Goal: Task Accomplishment & Management: Use online tool/utility

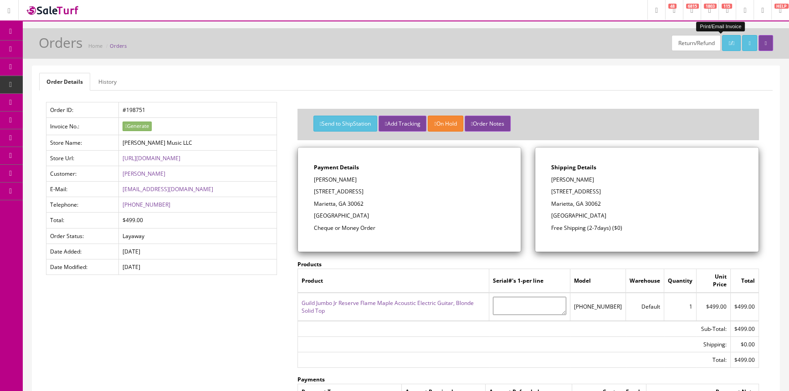
click at [77, 82] on span "POS Console" at bounding box center [70, 85] width 32 height 8
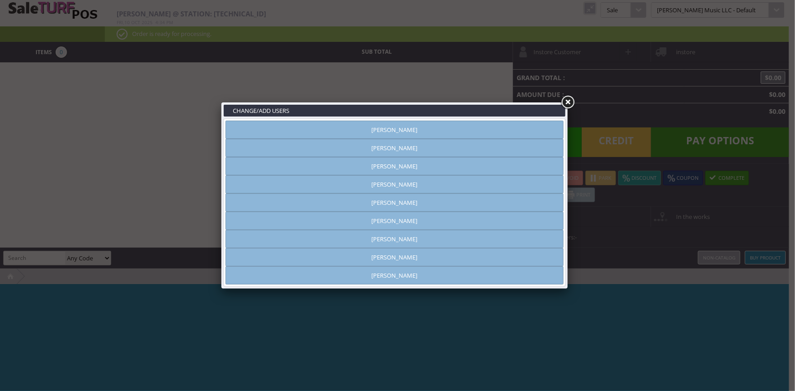
type input "amber helgren"
click at [413, 127] on link "[PERSON_NAME]" at bounding box center [394, 130] width 338 height 18
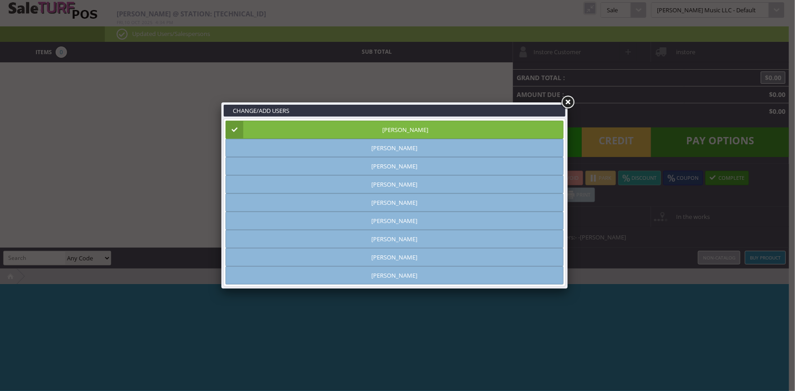
click at [569, 100] on link at bounding box center [567, 102] width 16 height 16
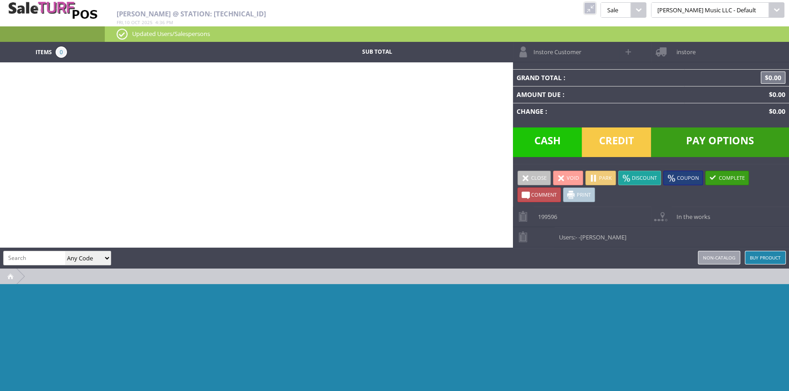
click at [596, 6] on link at bounding box center [590, 8] width 12 height 12
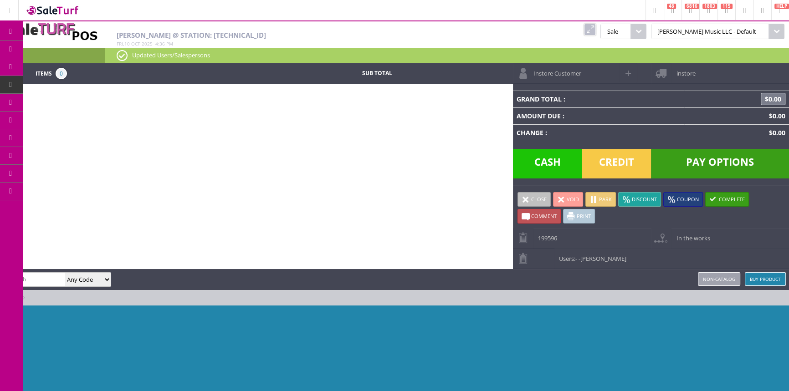
click at [77, 84] on span "POS Console" at bounding box center [76, 85] width 35 height 8
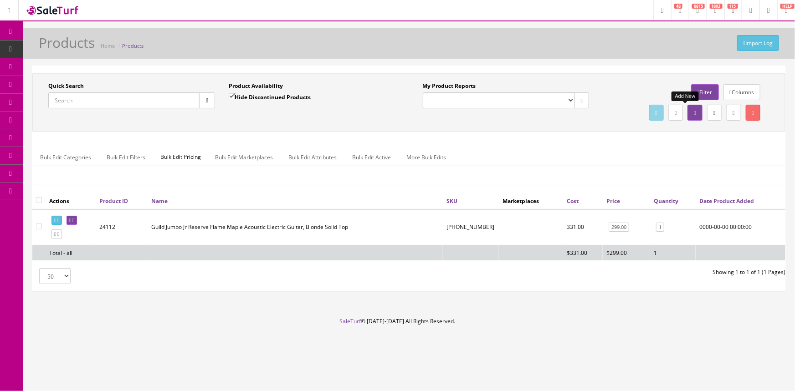
click at [693, 113] on icon at bounding box center [694, 112] width 2 height 5
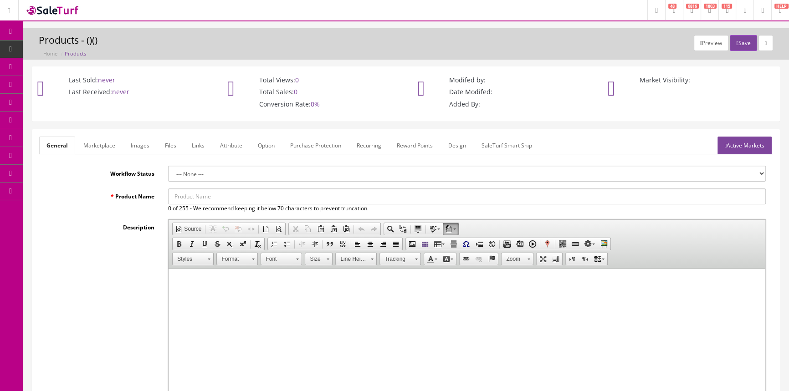
click at [194, 199] on input "Product Name" at bounding box center [466, 197] width 597 height 16
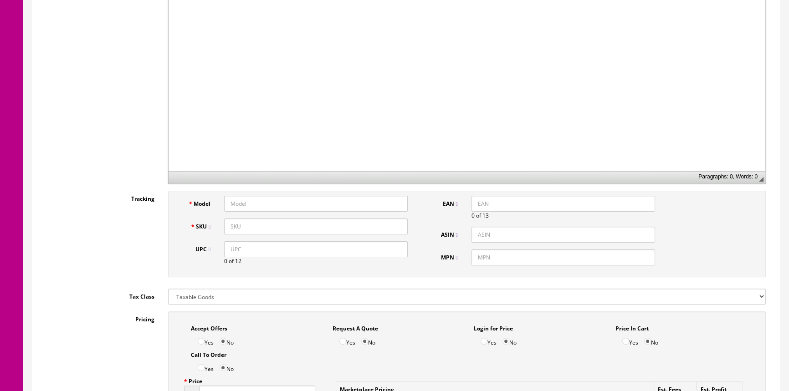
scroll to position [372, 0]
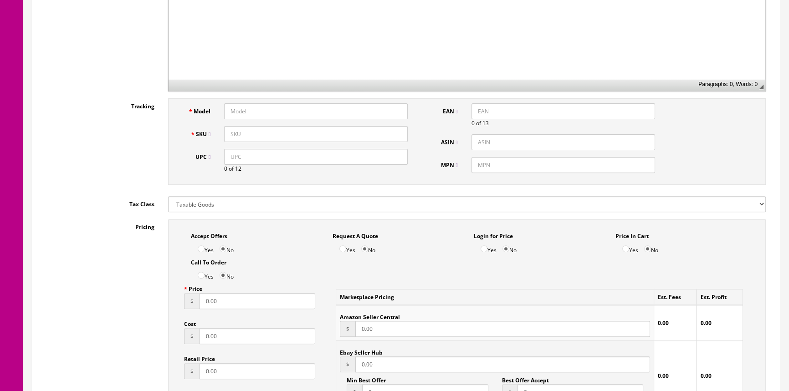
type input "yamaha keyboard with pedal"
click at [270, 137] on input "SKU" at bounding box center [316, 134] width 184 height 16
type input "yamahakeyboard-used+pedal"
click at [233, 303] on input "0.00" at bounding box center [257, 301] width 116 height 16
type input "0"
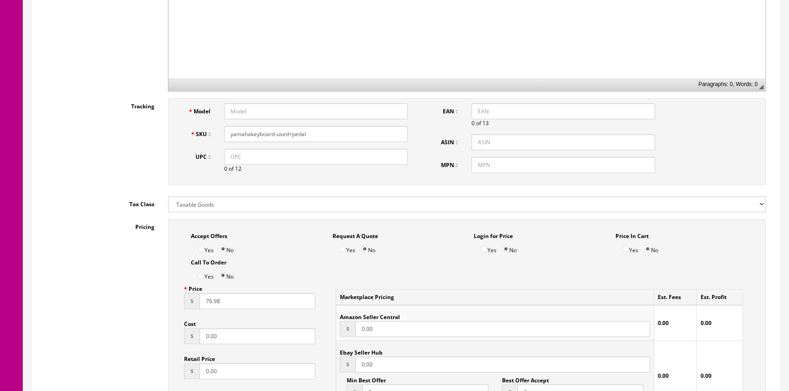
type input "76.98"
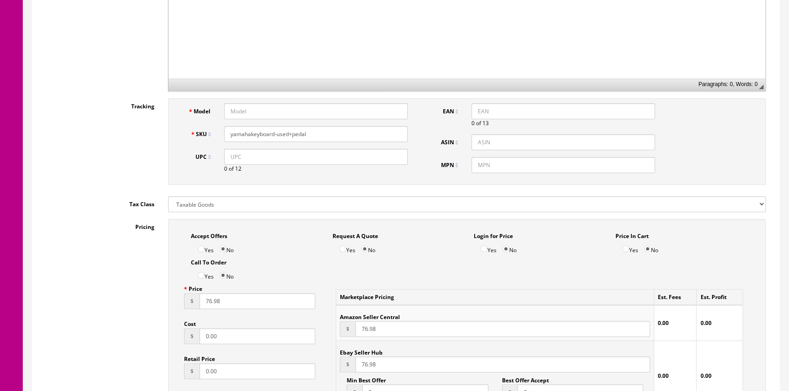
click at [238, 335] on input "0.00" at bounding box center [257, 336] width 116 height 16
type input "0"
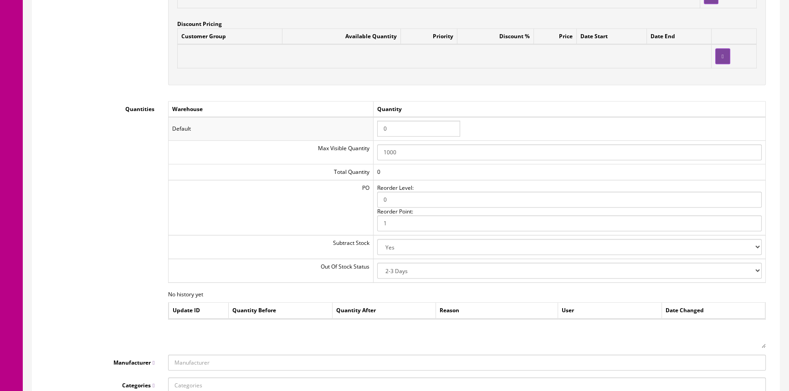
scroll to position [911, 0]
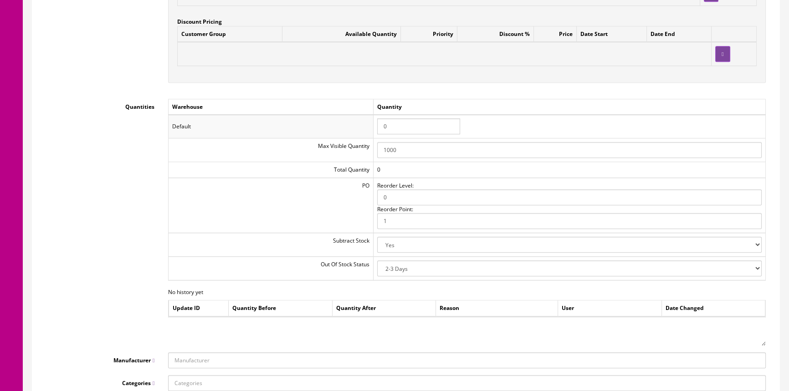
type input "25.00"
click at [393, 124] on input "0" at bounding box center [418, 126] width 83 height 16
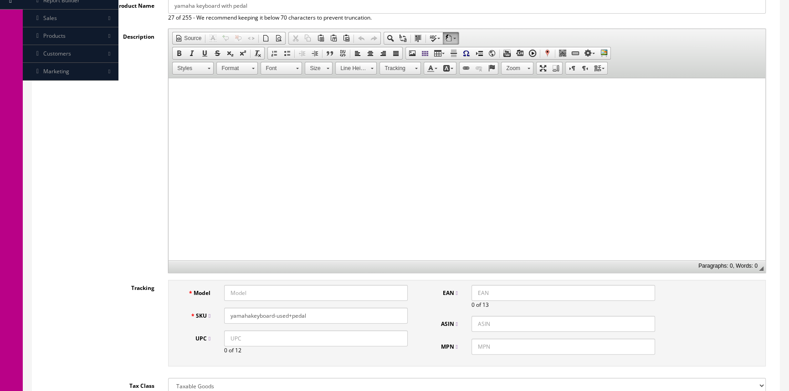
scroll to position [41, 0]
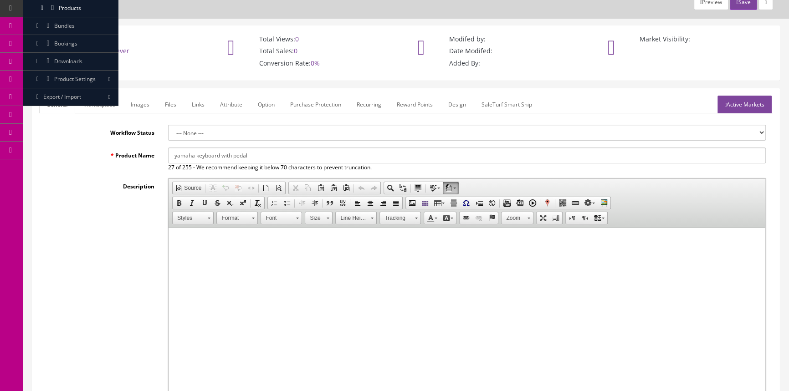
type input "1"
click at [258, 155] on input "yamaha keyboard with pedal" at bounding box center [466, 156] width 597 height 16
drag, startPoint x: 174, startPoint y: 153, endPoint x: 265, endPoint y: 157, distance: 90.7
click at [265, 157] on input "yamaha keyboard with pedal -used" at bounding box center [466, 156] width 597 height 16
type input "yamaha keyboard with pedal -used"
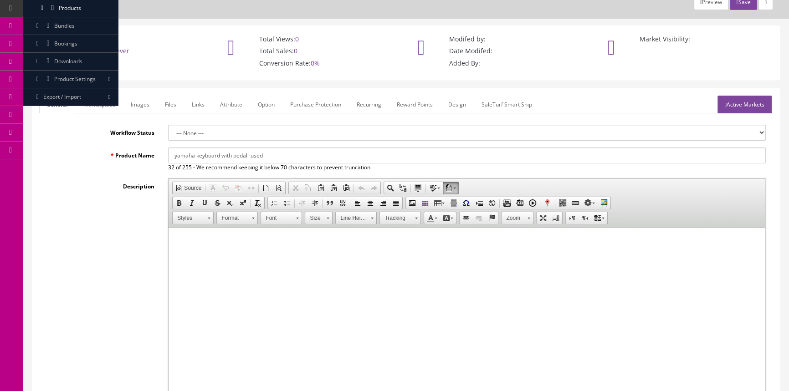
click at [100, 101] on link "Marketplace" at bounding box center [99, 105] width 46 height 18
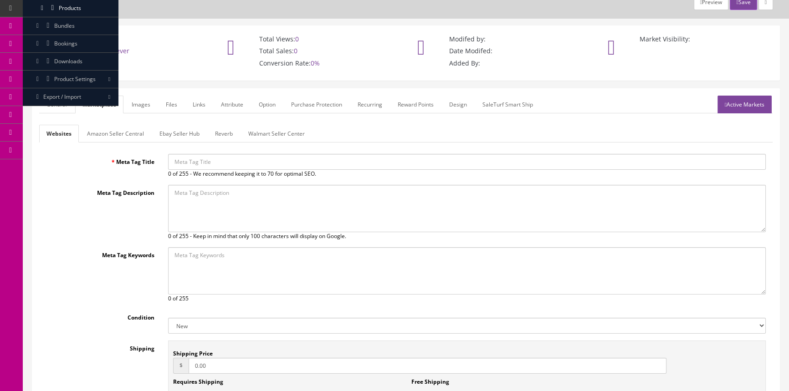
click at [186, 160] on input "Meta Tag Title" at bounding box center [466, 162] width 597 height 16
paste input "yamaha keyboard with pedal -used"
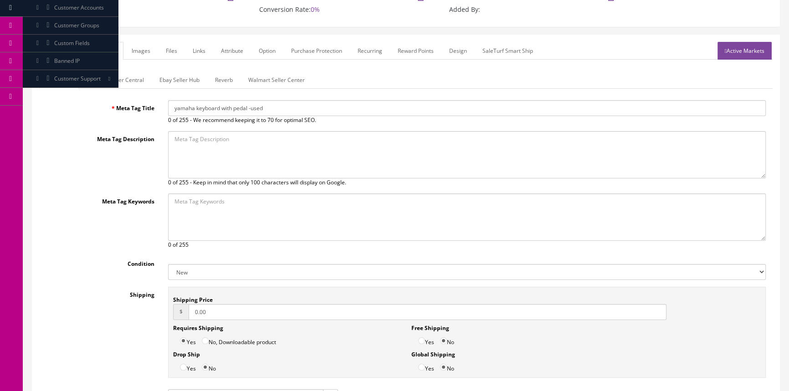
scroll to position [0, 0]
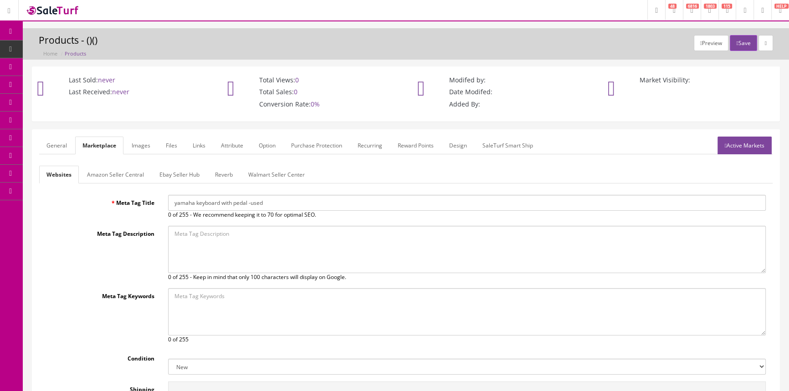
type input "yamaha keyboard with pedal -used"
click at [56, 146] on link "General" at bounding box center [56, 146] width 35 height 18
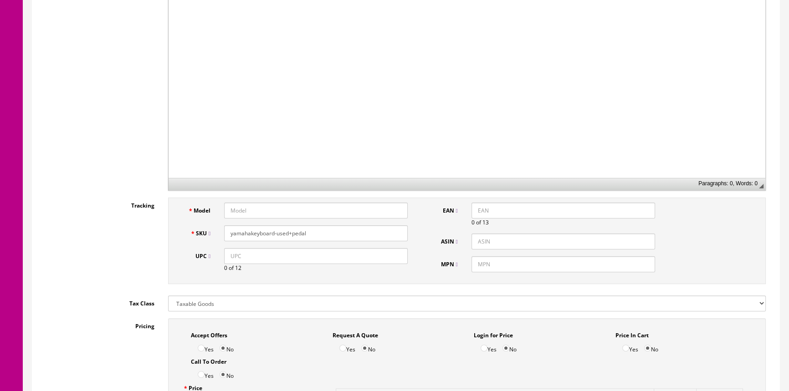
scroll to position [165, 0]
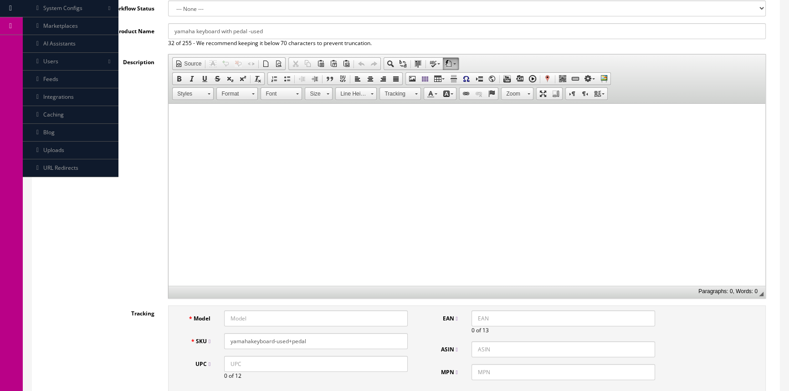
drag, startPoint x: 229, startPoint y: 342, endPoint x: 308, endPoint y: 342, distance: 79.7
click at [308, 342] on input "yamahakeyboard-used+pedal" at bounding box center [316, 341] width 184 height 16
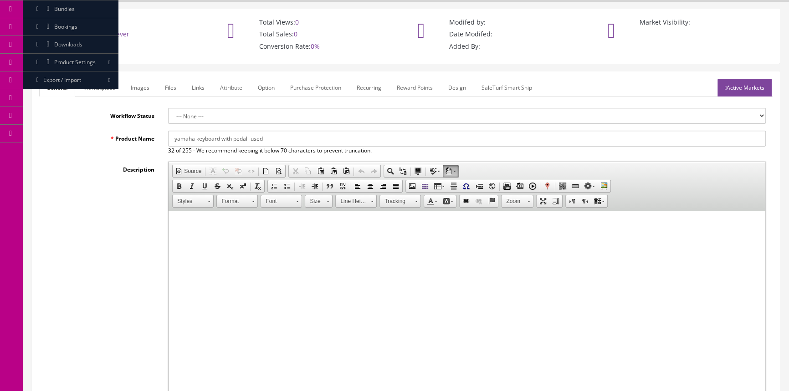
scroll to position [0, 0]
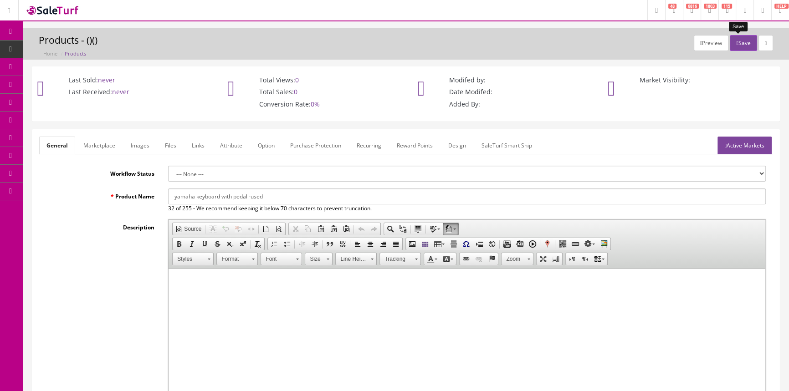
click at [739, 39] on button "Save" at bounding box center [742, 43] width 27 height 16
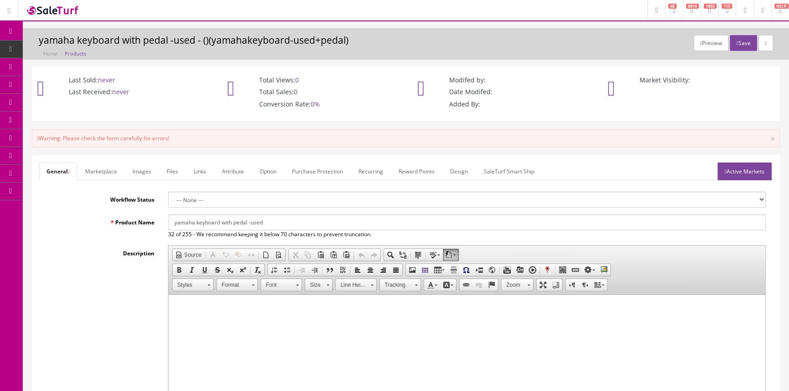
click at [46, 169] on link "General" at bounding box center [58, 172] width 38 height 18
click at [65, 168] on link "General" at bounding box center [58, 172] width 38 height 18
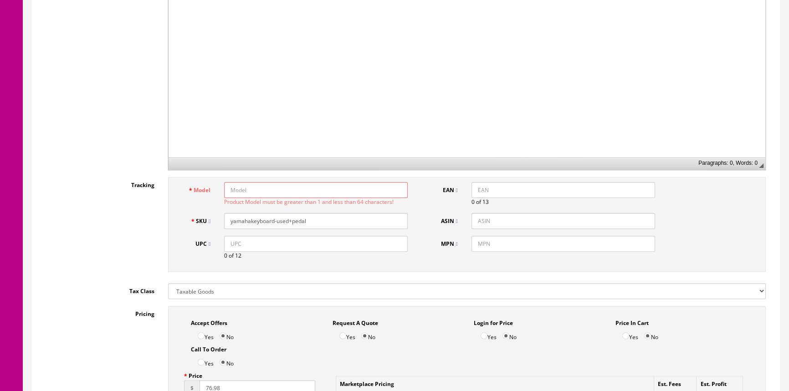
scroll to position [414, 0]
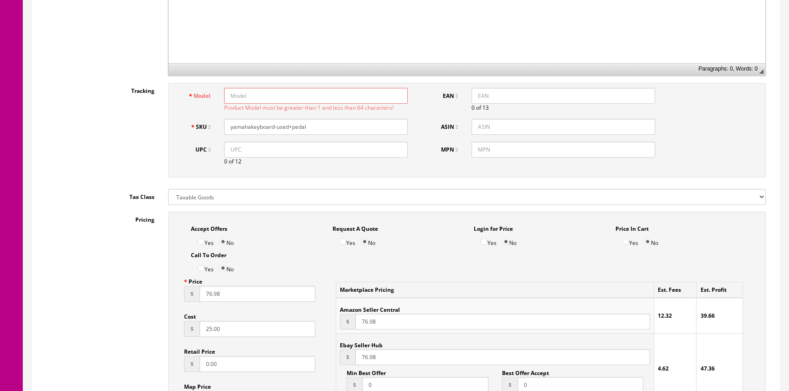
click at [348, 96] on input "Model" at bounding box center [316, 96] width 184 height 16
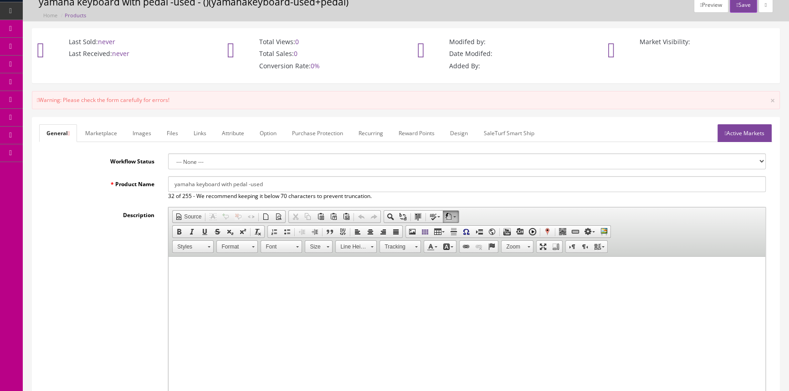
scroll to position [0, 0]
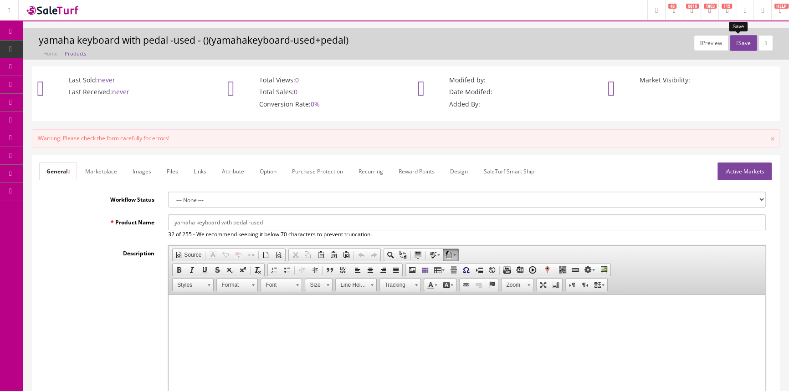
type input "yamahakeyboard"
click at [736, 46] on icon "button" at bounding box center [737, 43] width 2 height 5
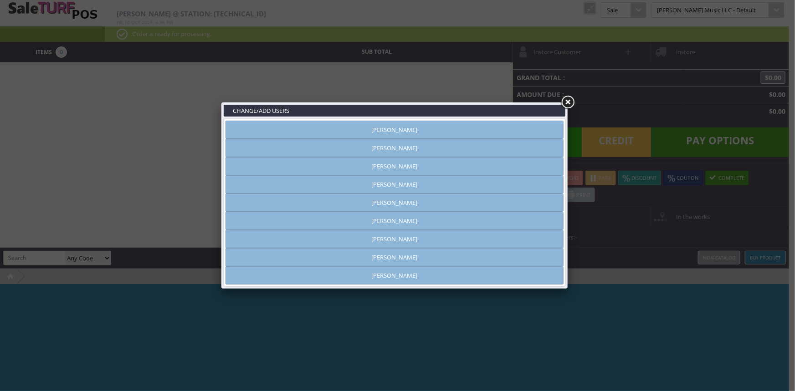
type input "[PERSON_NAME]"
click at [473, 260] on link "[PERSON_NAME]" at bounding box center [394, 257] width 338 height 18
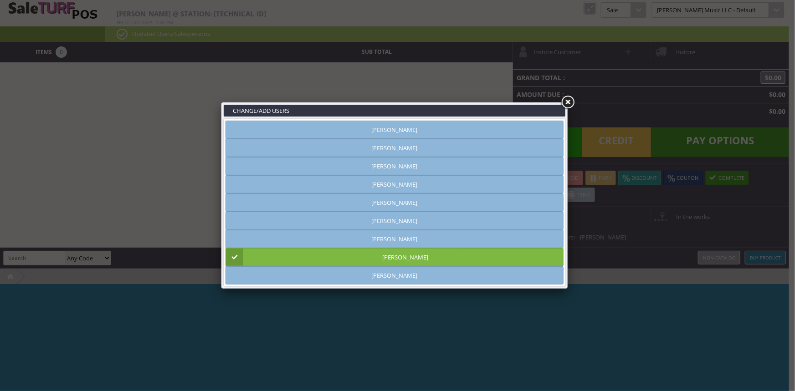
click at [565, 100] on link at bounding box center [567, 102] width 16 height 16
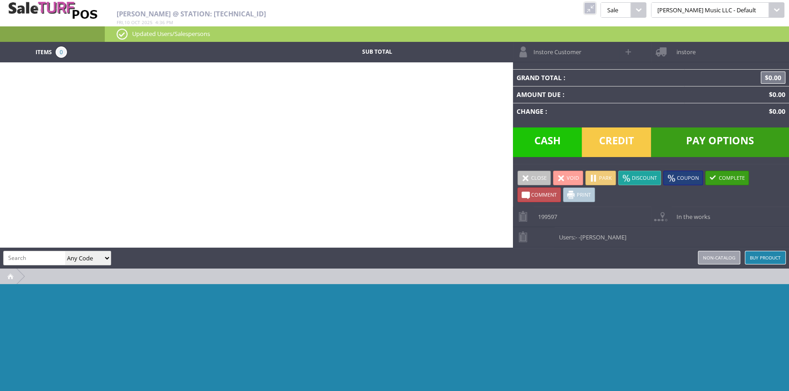
paste input "yamahakeyboard-used+pedal"
type input "yamahakeyboard-used+pedal"
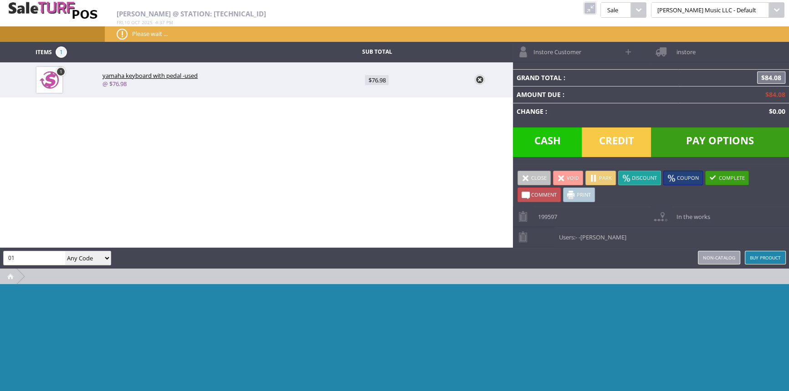
type input "0"
type input "ej12"
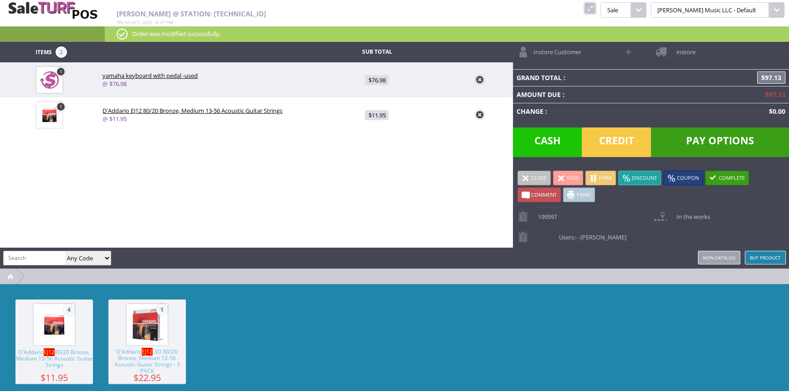
click at [610, 132] on span "Credit" at bounding box center [615, 142] width 69 height 30
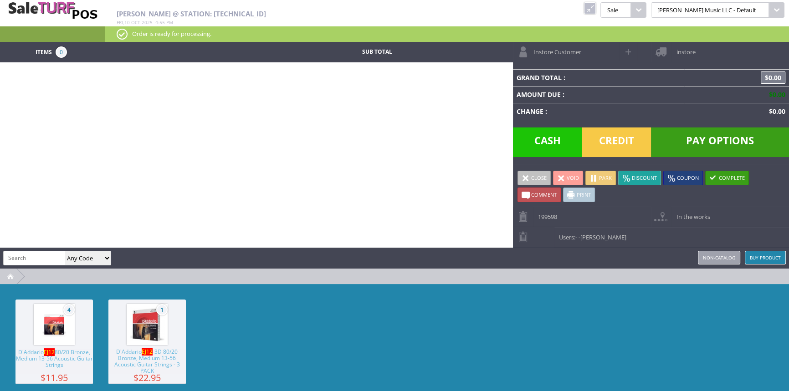
click at [596, 8] on link at bounding box center [590, 8] width 12 height 12
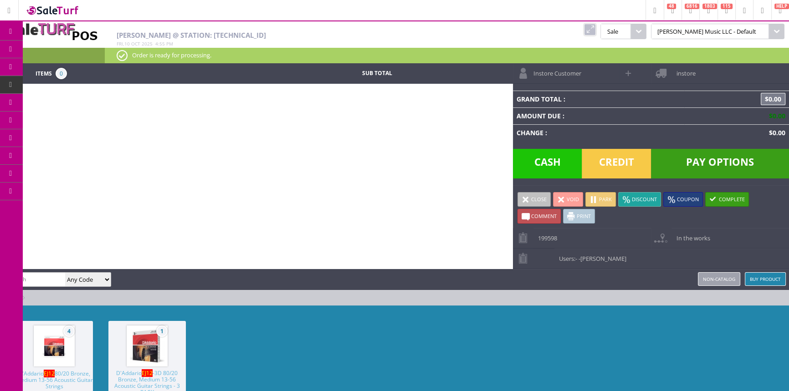
click at [71, 85] on span "POS Console" at bounding box center [76, 85] width 35 height 8
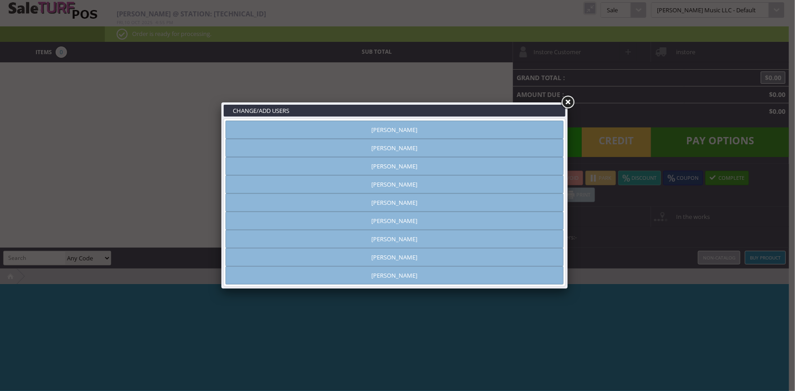
type input "[PERSON_NAME]"
click at [361, 129] on link "[PERSON_NAME]" at bounding box center [394, 130] width 338 height 18
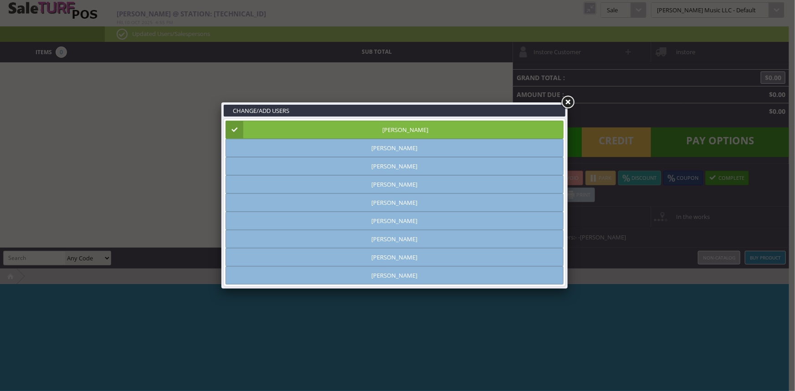
click at [567, 101] on link at bounding box center [567, 102] width 16 height 16
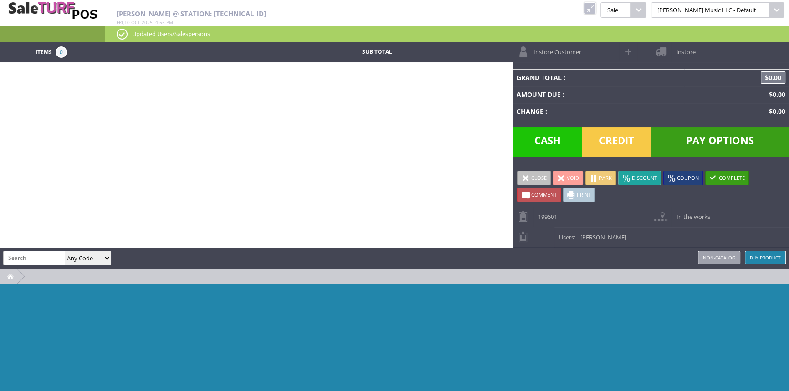
paste input "MUSQ55"
type input "MUSQ55"
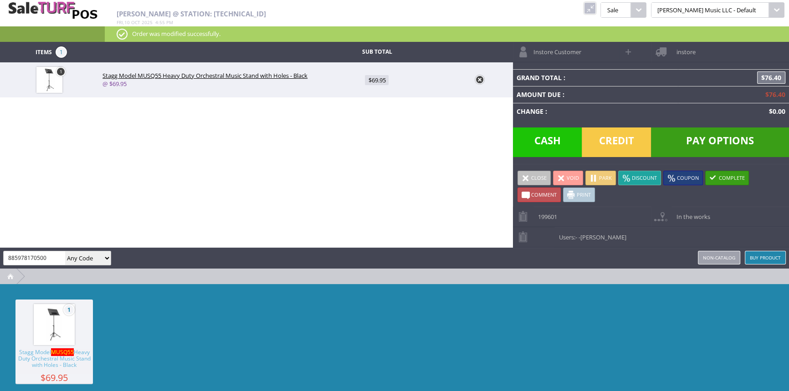
type input "885978170500"
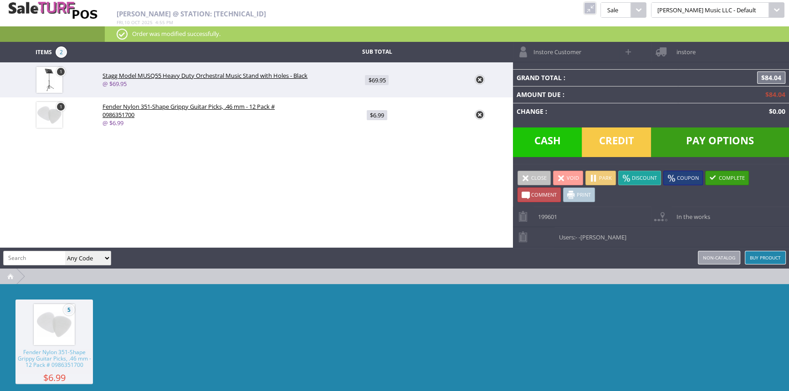
click at [629, 140] on span "Credit" at bounding box center [615, 142] width 69 height 30
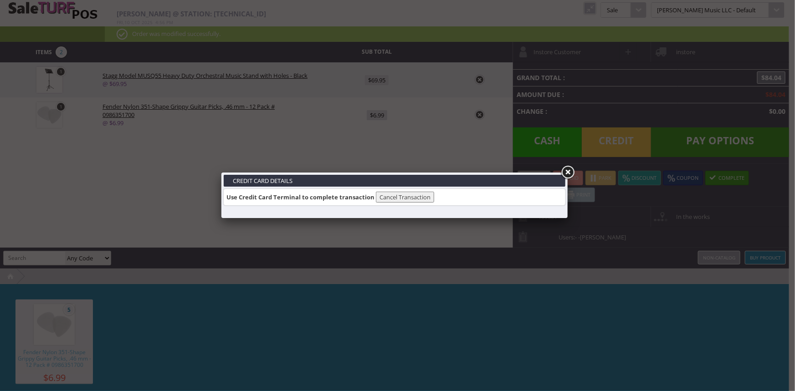
click at [569, 171] on link at bounding box center [567, 172] width 16 height 16
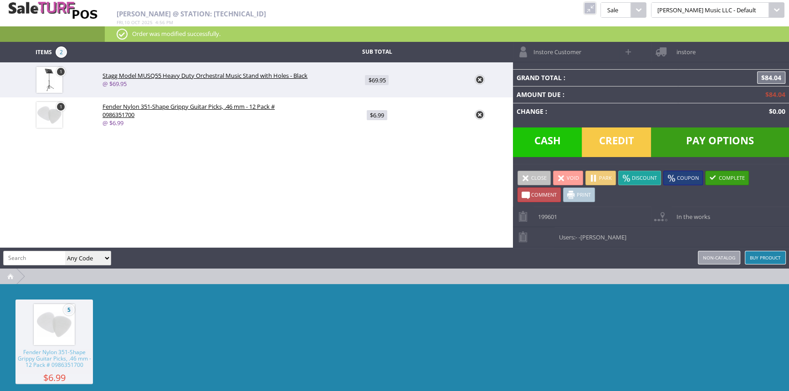
click at [619, 137] on span "Credit" at bounding box center [615, 142] width 69 height 30
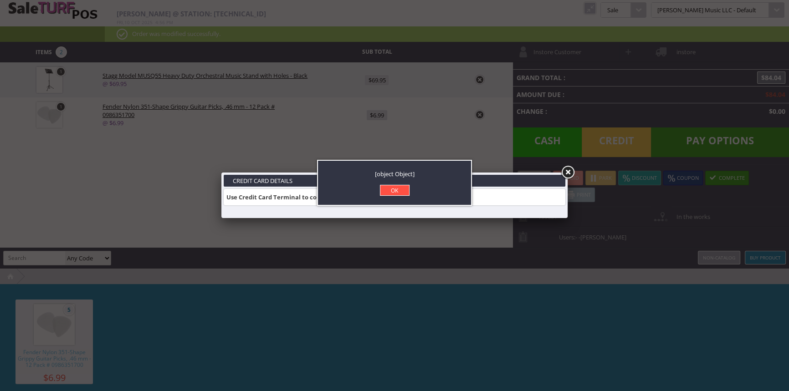
click at [391, 189] on link "OK" at bounding box center [395, 190] width 30 height 11
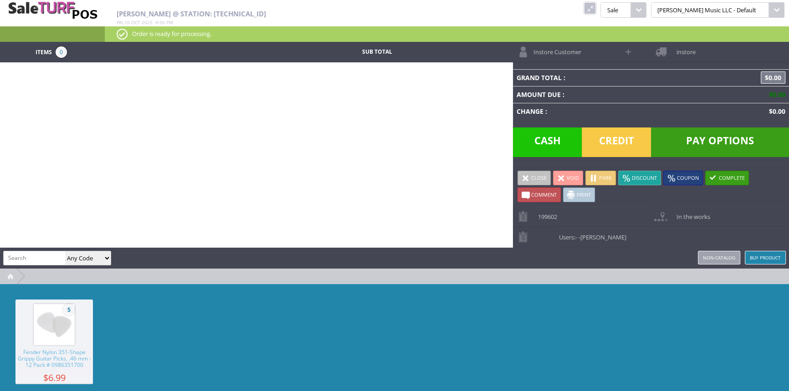
click at [596, 8] on link at bounding box center [590, 8] width 12 height 12
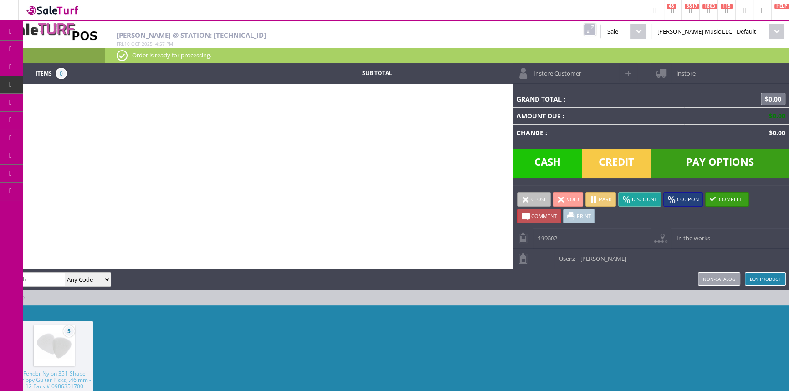
click at [10, 29] on icon at bounding box center [11, 31] width 10 height 7
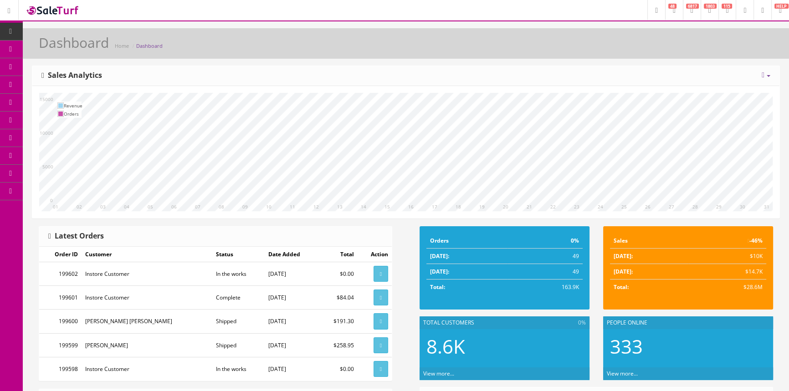
click at [52, 47] on icon at bounding box center [48, 48] width 10 height 7
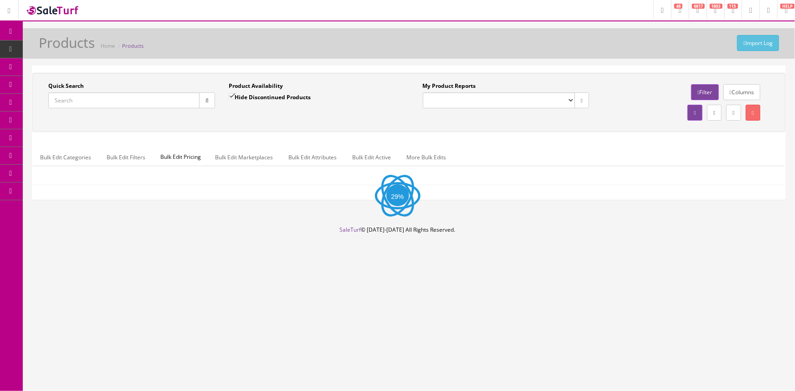
click at [108, 96] on input "Quick Search" at bounding box center [123, 100] width 151 height 16
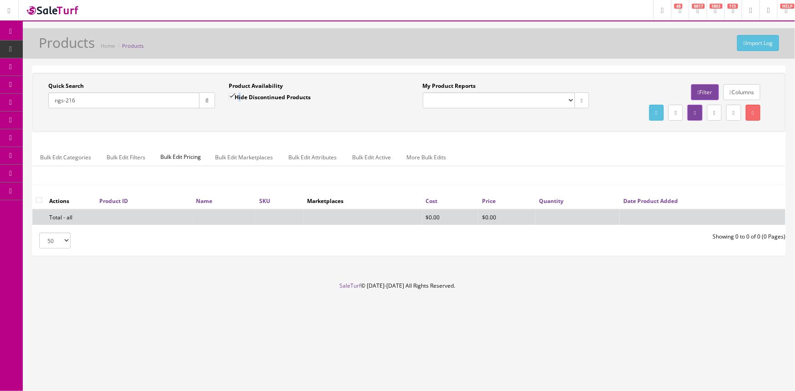
click at [237, 98] on label "Hide Discontinued Products" at bounding box center [270, 96] width 82 height 9
click at [72, 101] on input "ngs-216" at bounding box center [123, 100] width 151 height 16
type input "ngs-2123"
click at [87, 82] on span "POS Console" at bounding box center [70, 85] width 32 height 8
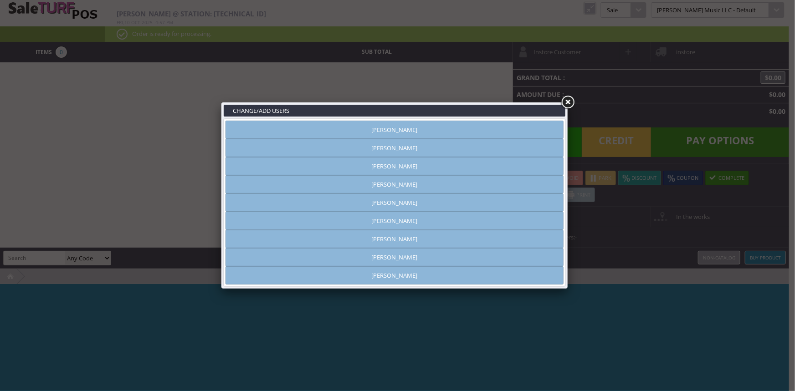
type input "amber helgren"
click at [436, 131] on link "[PERSON_NAME]" at bounding box center [394, 130] width 338 height 18
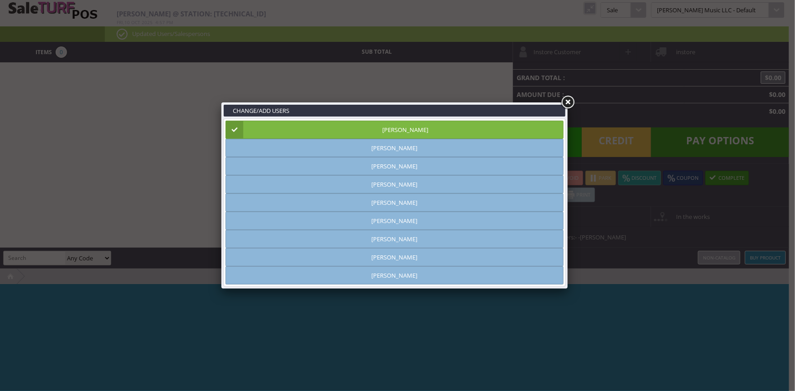
click at [564, 100] on link at bounding box center [567, 102] width 16 height 16
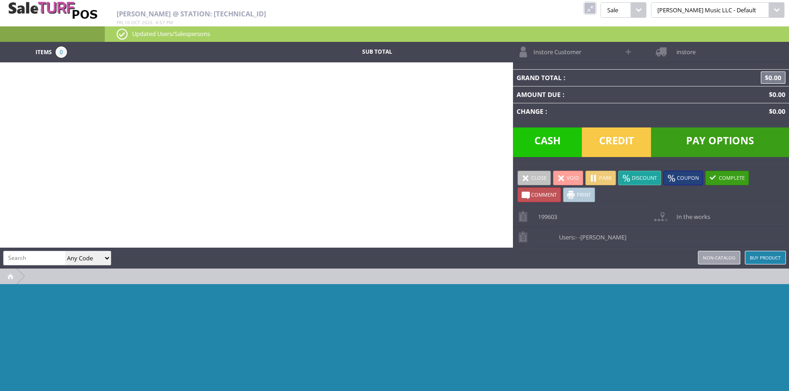
paste input "ngs-2123"
type input "ngs-2123"
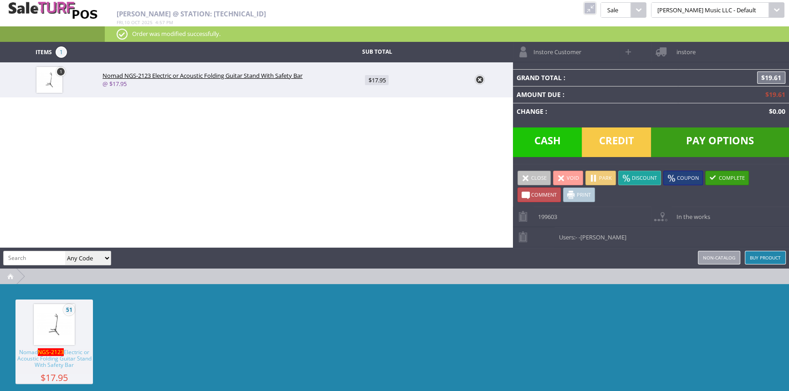
click at [378, 73] on link "$17.95" at bounding box center [376, 79] width 138 height 17
type input "17.95"
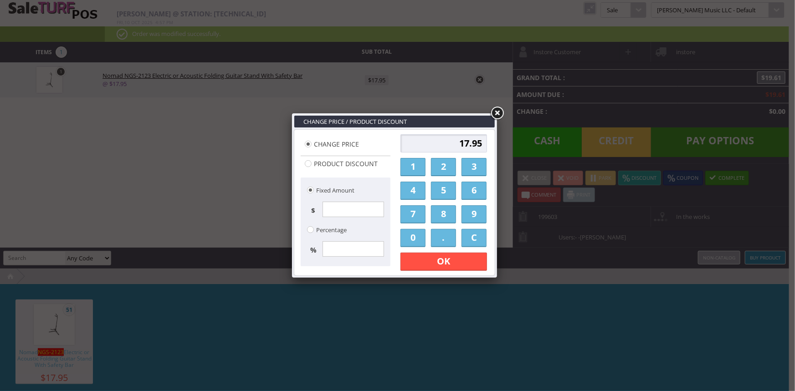
click at [447, 150] on input "17.95" at bounding box center [443, 143] width 87 height 18
type input "14.95"
click at [479, 258] on link "OK" at bounding box center [443, 262] width 87 height 18
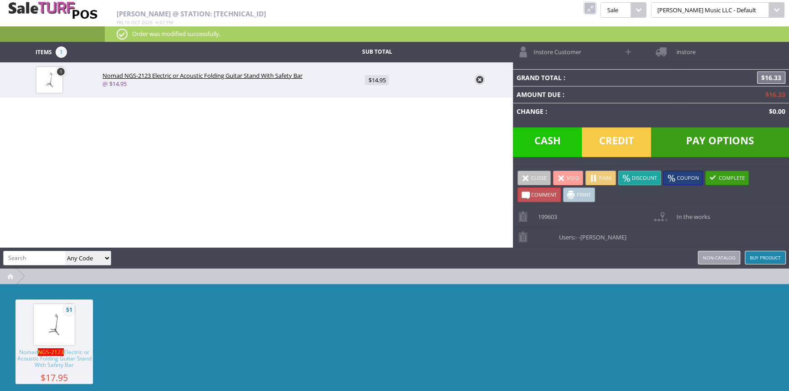
click at [484, 294] on div "51 Nomad NGS-2123 Electric or Acoustic Folding Guitar Stand With Safety Bar $17…" at bounding box center [394, 352] width 789 height 137
click at [614, 143] on span "Credit" at bounding box center [615, 142] width 69 height 30
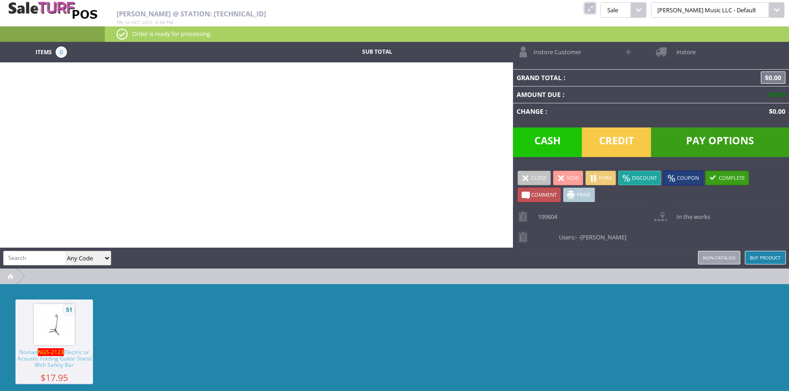
click at [682, 336] on div "51 Nomad NGS-2123 Electric or Acoustic Folding Guitar Stand With Safety Bar $17…" at bounding box center [394, 352] width 789 height 137
click at [596, 9] on link at bounding box center [590, 8] width 12 height 12
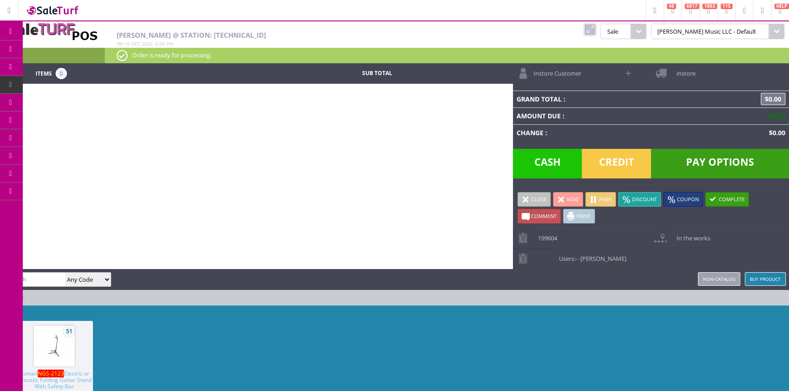
drag, startPoint x: 44, startPoint y: 51, endPoint x: 56, endPoint y: 14, distance: 39.6
click at [44, 51] on link "Products" at bounding box center [71, 50] width 96 height 18
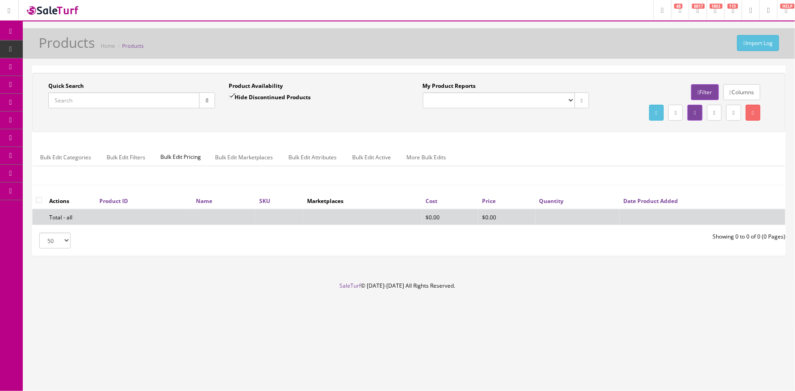
click at [133, 99] on input "Quick Search" at bounding box center [123, 100] width 151 height 16
click at [229, 96] on input "Hide Discontinued Products" at bounding box center [232, 96] width 6 height 6
checkbox input "false"
click at [189, 102] on input "Quick Search" at bounding box center [123, 100] width 151 height 16
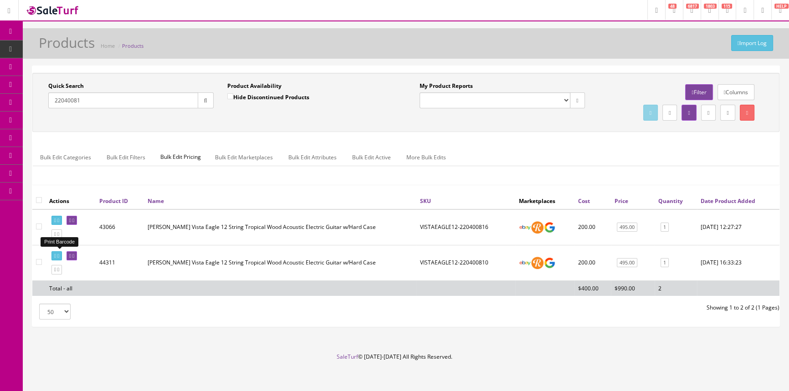
click at [59, 255] on icon at bounding box center [58, 256] width 2 height 5
click at [127, 96] on input "22040081" at bounding box center [123, 100] width 150 height 16
click at [199, 116] on div "Quick Search 17042479085 Date From Product Availability Hide Discontinued Produ…" at bounding box center [406, 102] width 742 height 41
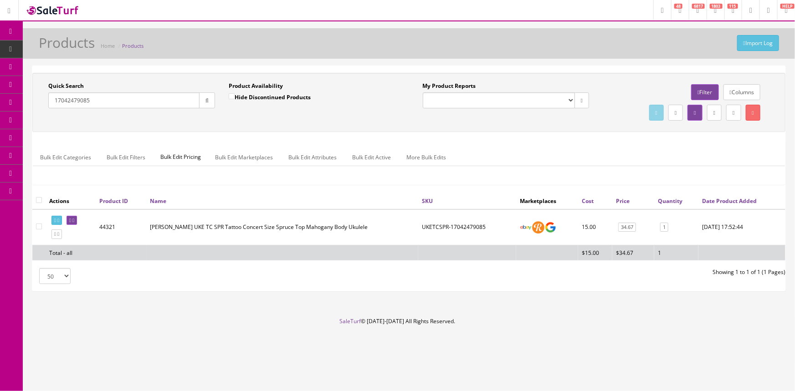
click at [66, 97] on input "17042479085" at bounding box center [123, 100] width 151 height 16
click at [127, 103] on input "170424778022" at bounding box center [123, 100] width 151 height 16
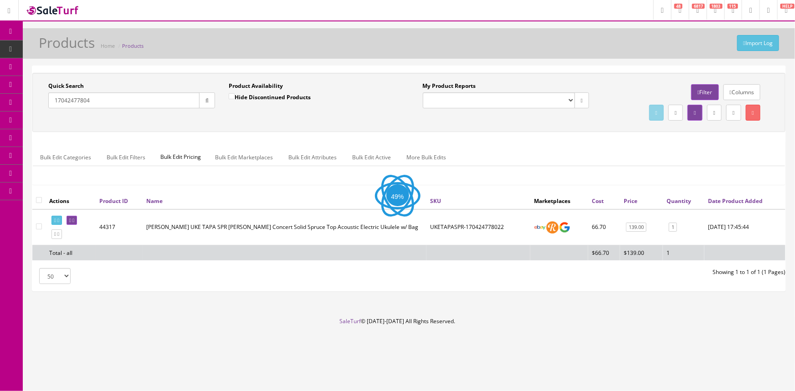
click at [126, 106] on input "17042477804" at bounding box center [123, 100] width 151 height 16
click at [93, 99] on input "170424778022" at bounding box center [123, 100] width 151 height 16
click at [95, 99] on input "170424778022" at bounding box center [123, 100] width 151 height 16
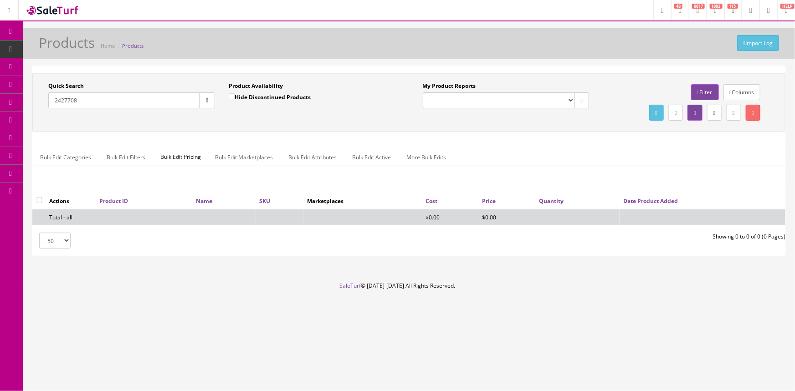
click at [344, 129] on div "Quick Search 2427708 Date From Product Availability Hide Discontinued Products …" at bounding box center [408, 102] width 753 height 59
click at [78, 105] on input "2427708" at bounding box center [123, 100] width 151 height 16
type input "24277804"
drag, startPoint x: 196, startPoint y: 122, endPoint x: 201, endPoint y: 120, distance: 4.9
click at [197, 122] on div "Quick Search 24277804 Date From Product Availability Hide Discontinued Products…" at bounding box center [409, 102] width 748 height 41
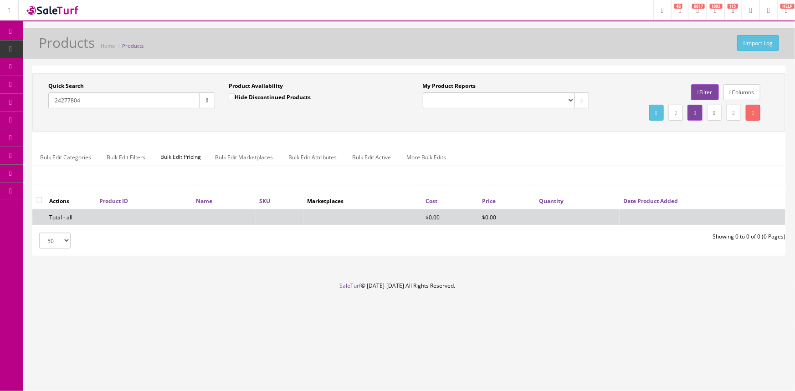
click at [12, 29] on icon at bounding box center [11, 31] width 10 height 7
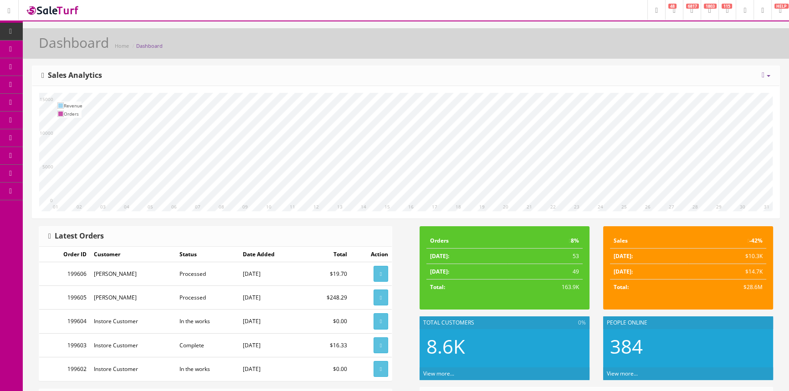
drag, startPoint x: 13, startPoint y: 30, endPoint x: 150, endPoint y: 54, distance: 138.7
click at [13, 30] on icon at bounding box center [11, 31] width 10 height 7
click at [268, 75] on div "Today Week Month Year Year over Year Last Year over Prior Year Sales Analytics" at bounding box center [405, 76] width 747 height 20
